Goal: Task Accomplishment & Management: Use online tool/utility

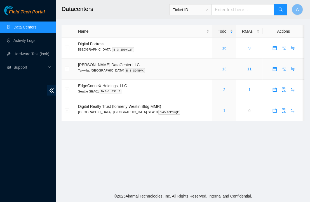
click at [222, 68] on link "13" at bounding box center [224, 69] width 4 height 4
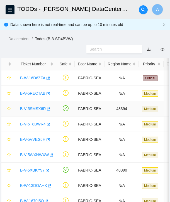
click at [40, 110] on link "B-V-5SMSX6R" at bounding box center [33, 108] width 26 height 4
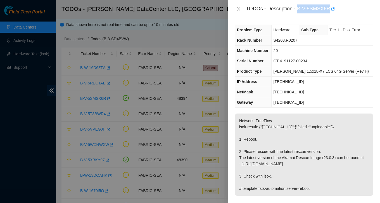
drag, startPoint x: 299, startPoint y: 8, endPoint x: 332, endPoint y: 10, distance: 33.0
click at [332, 10] on div "TODOs - Description - B-V-5SMSX6R" at bounding box center [309, 8] width 127 height 9
copy div "B-V-5SMSX6R"
click at [239, 11] on button "Close" at bounding box center [239, 8] width 8 height 5
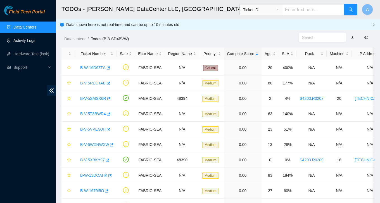
click at [35, 39] on link "Activity Logs" at bounding box center [24, 40] width 22 height 4
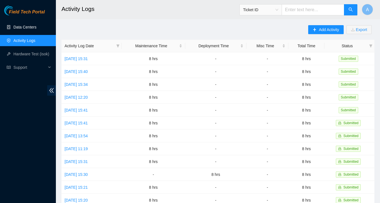
click at [30, 27] on link "Data Centers" at bounding box center [24, 27] width 23 height 4
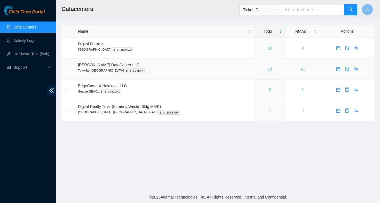
click at [261, 66] on div "13" at bounding box center [269, 69] width 25 height 6
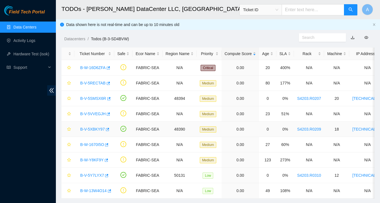
scroll to position [12, 0]
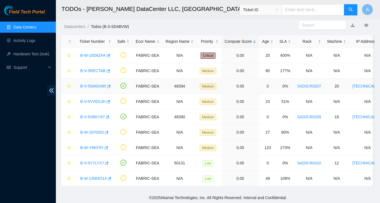
click at [96, 86] on link "B-V-5SMSX6R" at bounding box center [93, 86] width 26 height 4
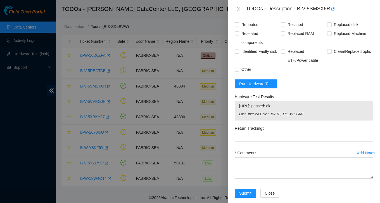
scroll to position [236, 0]
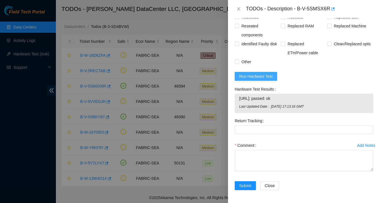
click at [257, 78] on span "Run Hardware Test" at bounding box center [256, 76] width 34 height 6
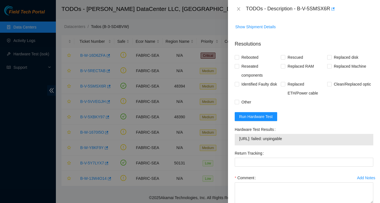
scroll to position [201, 0]
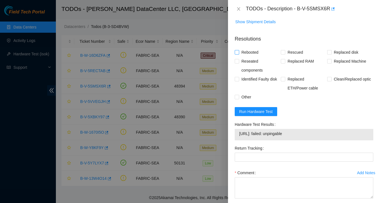
click at [255, 52] on span "Rebooted" at bounding box center [250, 52] width 22 height 9
click at [239, 52] on input "Rebooted" at bounding box center [237, 52] width 4 height 4
checkbox input "true"
click at [284, 52] on input "Rescued" at bounding box center [283, 52] width 4 height 4
checkbox input "true"
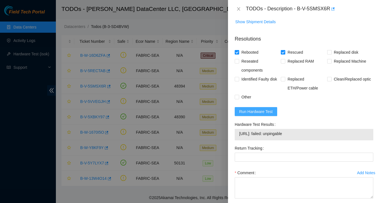
click at [245, 111] on span "Run Hardware Test" at bounding box center [256, 111] width 34 height 6
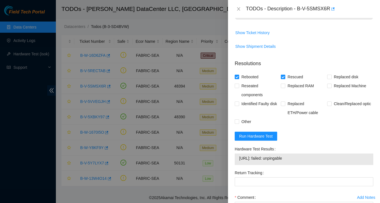
scroll to position [146, 0]
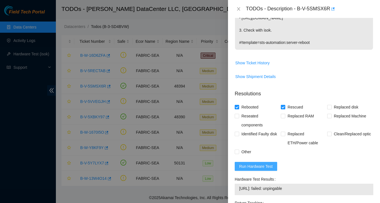
click at [252, 164] on span "Run Hardware Test" at bounding box center [256, 166] width 34 height 6
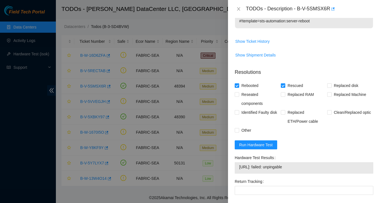
scroll to position [168, 0]
click at [239, 11] on icon "close" at bounding box center [238, 9] width 4 height 4
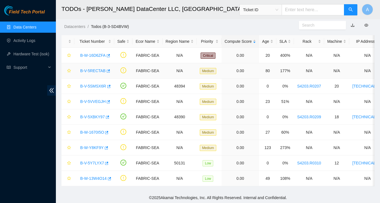
scroll to position [157, 0]
click at [94, 71] on link "B-V-5RECTAB" at bounding box center [92, 70] width 25 height 4
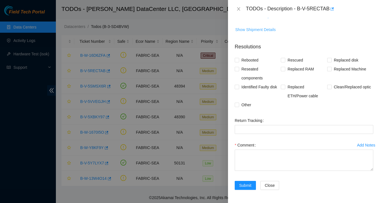
click at [269, 31] on span "Show Shipment Details" at bounding box center [255, 30] width 41 height 6
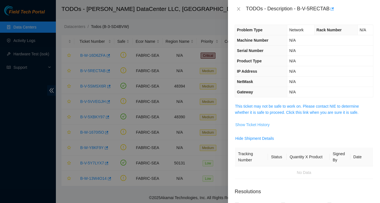
click at [259, 122] on span "Show Ticket History" at bounding box center [252, 125] width 34 height 6
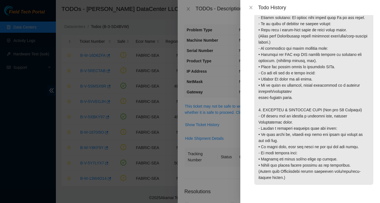
scroll to position [640, 0]
click at [252, 9] on icon "close" at bounding box center [251, 7] width 4 height 4
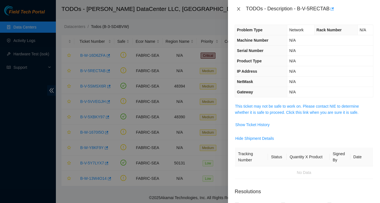
click at [237, 9] on icon "close" at bounding box center [238, 9] width 4 height 4
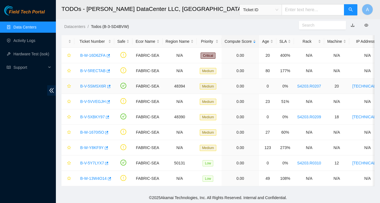
click at [99, 86] on link "B-V-5SMSX6R" at bounding box center [93, 86] width 26 height 4
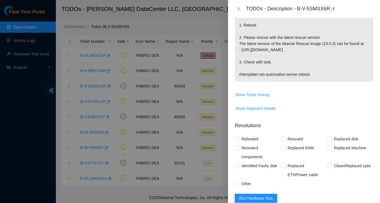
scroll to position [137, 0]
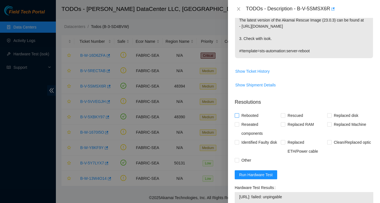
click at [251, 117] on span "Rebooted" at bounding box center [250, 115] width 22 height 9
click at [239, 117] on input "Rebooted" at bounding box center [237, 115] width 4 height 4
checkbox input "true"
click at [286, 113] on span "Rescued" at bounding box center [295, 115] width 20 height 9
click at [285, 113] on input "Rescued" at bounding box center [283, 115] width 4 height 4
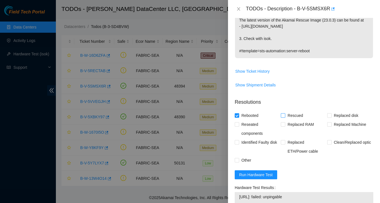
checkbox input "true"
click at [253, 176] on span "Run Hardware Test" at bounding box center [256, 175] width 34 height 6
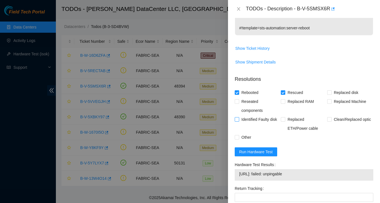
scroll to position [198, 0]
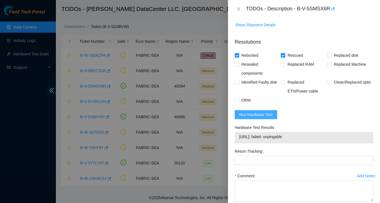
click at [266, 117] on span "Run Hardware Test" at bounding box center [256, 115] width 34 height 6
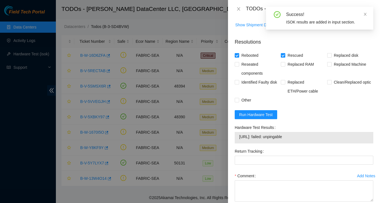
click at [250, 15] on div "TODOs - Description - B-V-5SMSX6R" at bounding box center [304, 9] width 152 height 18
click at [364, 15] on icon "close" at bounding box center [365, 14] width 4 height 4
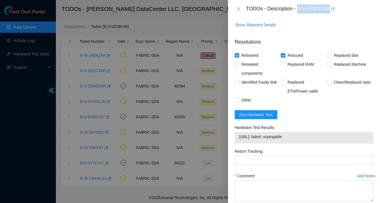
drag, startPoint x: 299, startPoint y: 8, endPoint x: 333, endPoint y: 9, distance: 33.5
click at [333, 9] on div "TODOs - Description - B-V-5SMSX6R" at bounding box center [309, 8] width 127 height 9
copy div "B-V-5SMSX6R"
